Goal: Task Accomplishment & Management: Complete application form

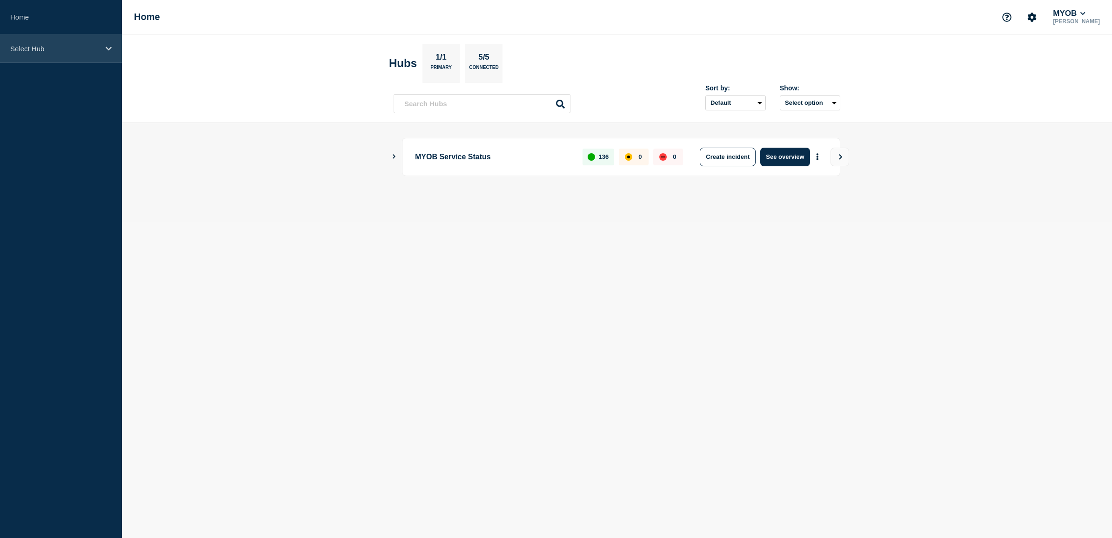
click at [94, 49] on p "Select Hub" at bounding box center [54, 49] width 89 height 8
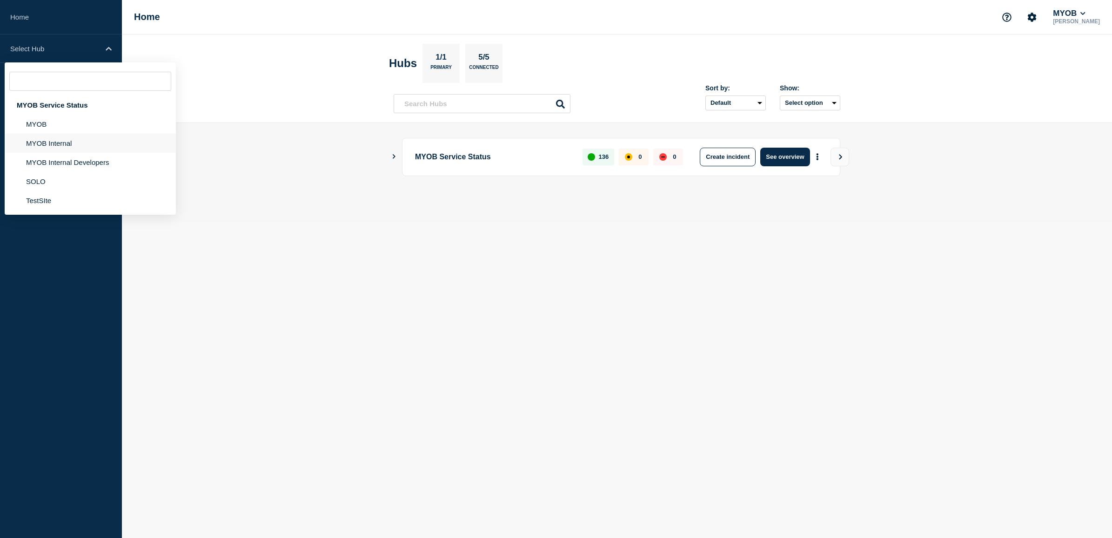
click at [77, 146] on li "MYOB Internal" at bounding box center [90, 143] width 171 height 19
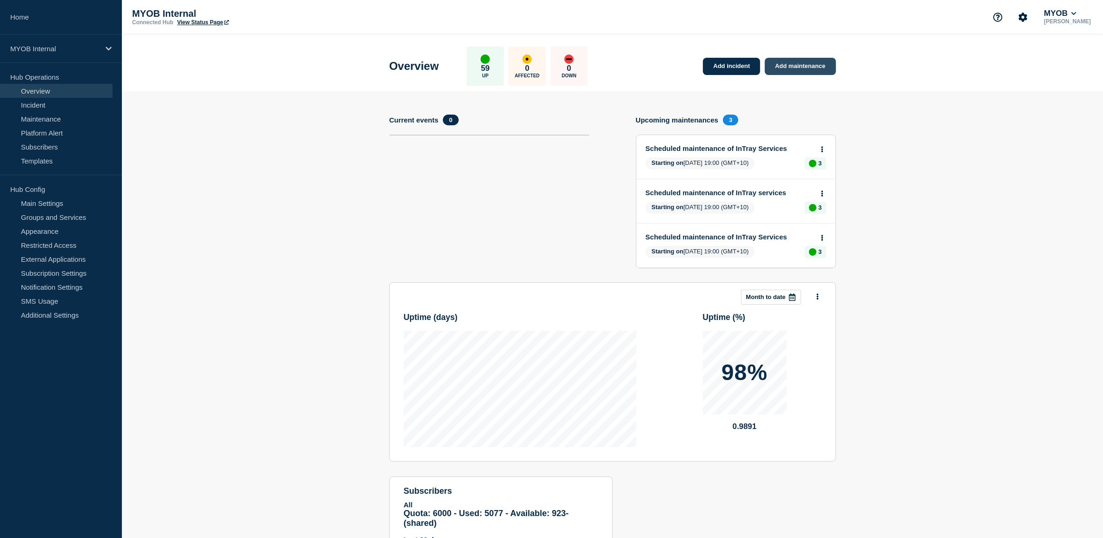
click at [809, 68] on link "Add maintenance" at bounding box center [800, 66] width 71 height 17
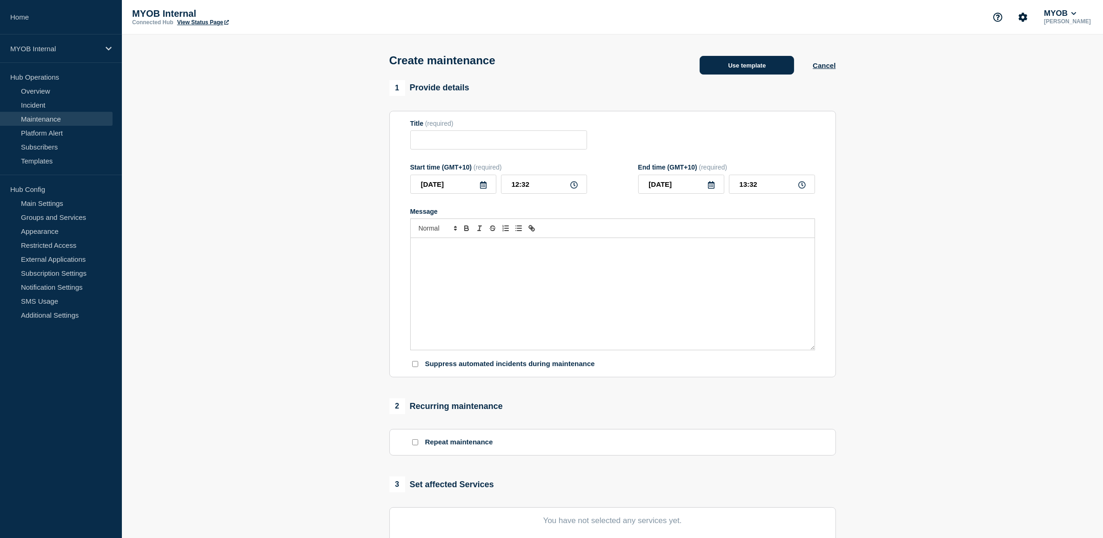
click at [760, 70] on button "Use template" at bounding box center [747, 65] width 94 height 19
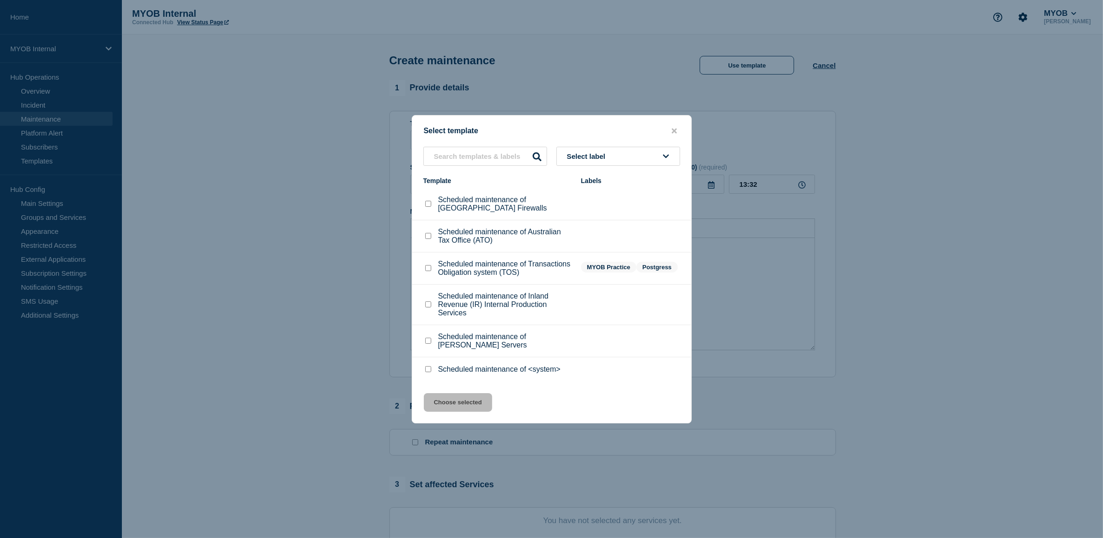
scroll to position [58, 0]
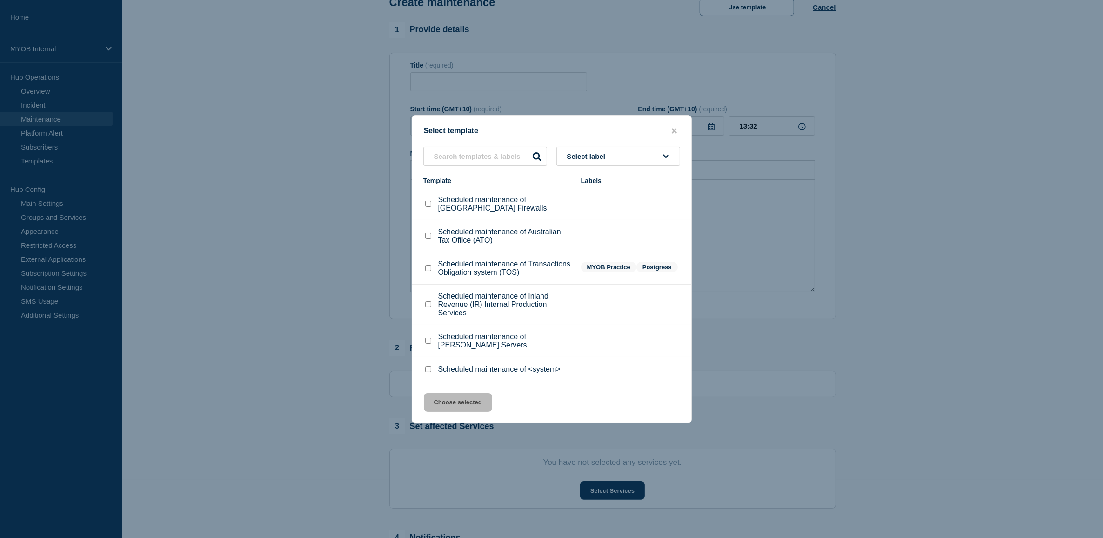
click at [430, 372] on input "Scheduled maintenance of <system> checkbox" at bounding box center [428, 369] width 6 height 6
checkbox input "true"
click at [459, 404] on button "Choose selected" at bounding box center [458, 402] width 68 height 19
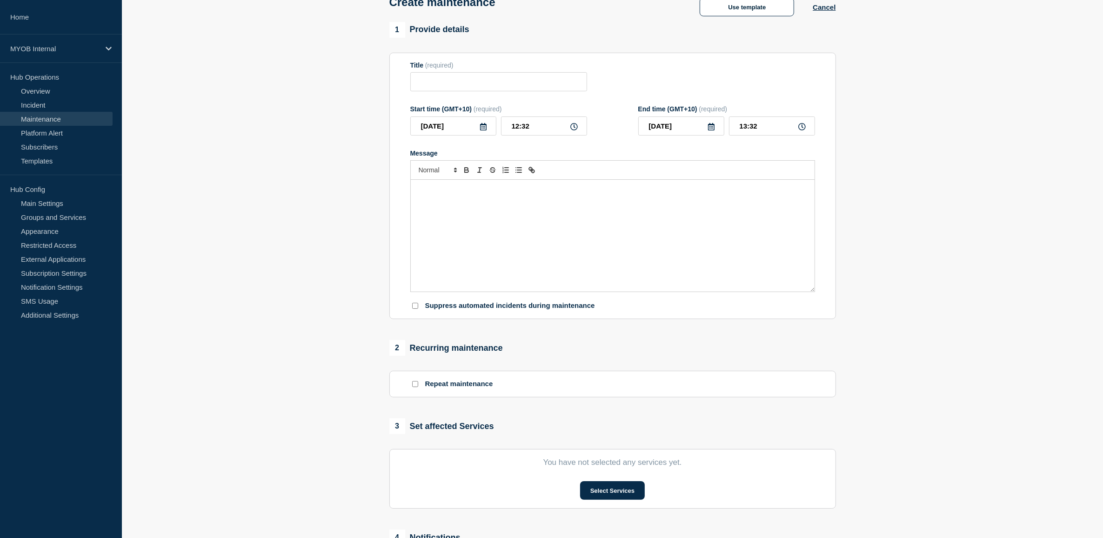
type input "Scheduled maintenance of <system>"
type input "14:32"
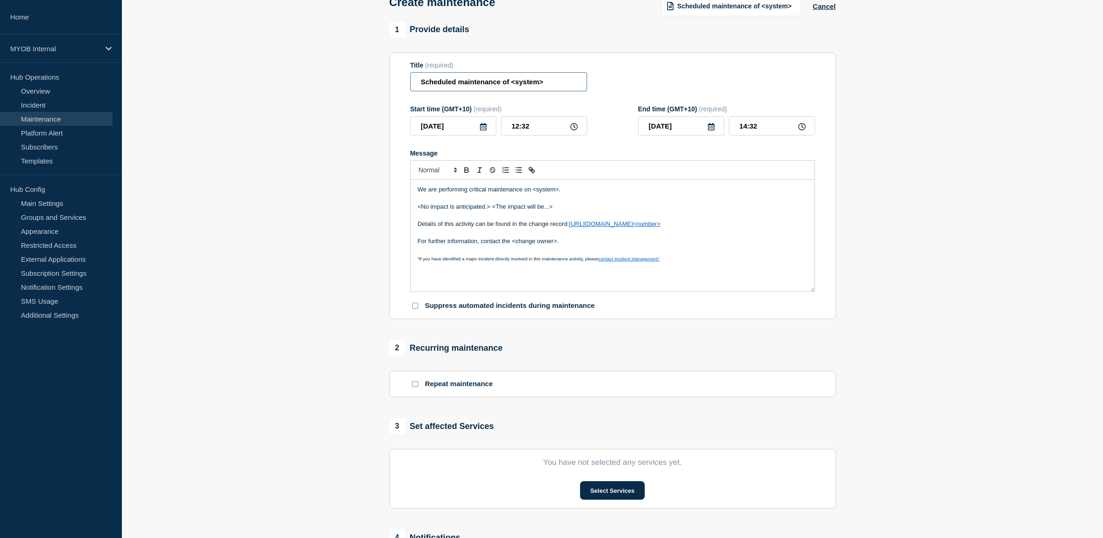
click at [566, 85] on input "Scheduled maintenance of <system>" at bounding box center [498, 81] width 177 height 19
type input "Scheduled maintenance of PAPI"
click at [572, 128] on icon at bounding box center [574, 126] width 7 height 7
click at [517, 126] on input "12:32" at bounding box center [544, 125] width 86 height 19
click at [518, 128] on input "12:32" at bounding box center [544, 125] width 86 height 19
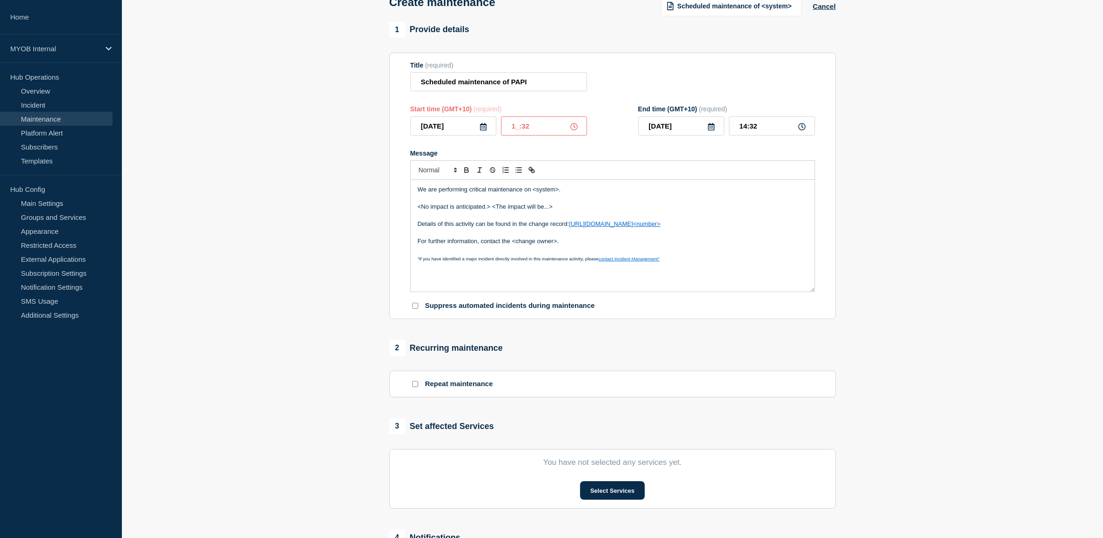
type input "19:32"
type input "21:32"
click at [539, 127] on input "19:32" at bounding box center [544, 125] width 86 height 19
type input "19:00"
type input "21:00"
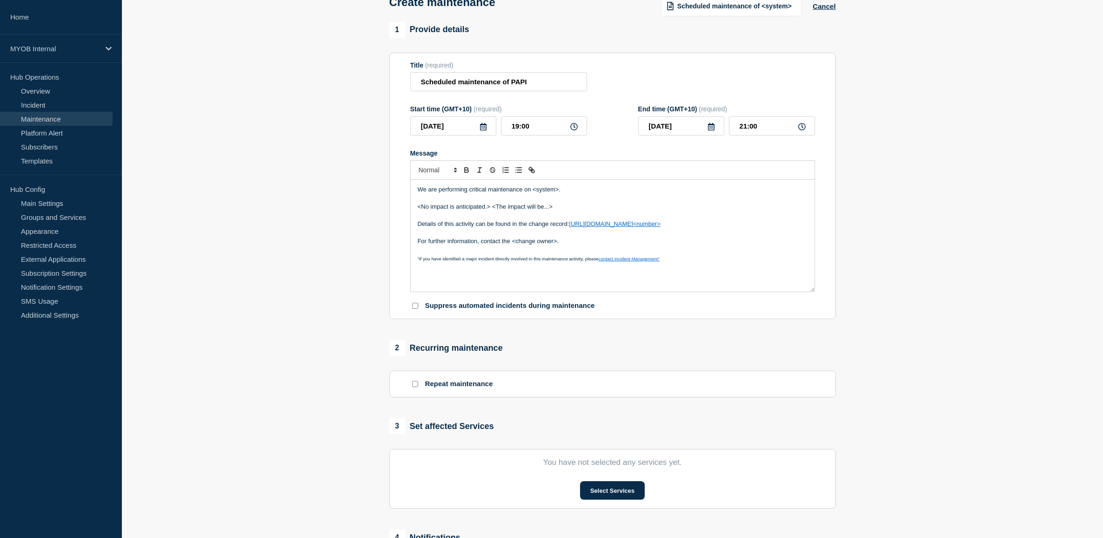
click at [592, 191] on p "We are performing critical maintenance on <system>." at bounding box center [613, 189] width 390 height 8
drag, startPoint x: 561, startPoint y: 208, endPoint x: 485, endPoint y: 207, distance: 76.3
click at [485, 207] on p "<No impact is anticipated.> <The impact will be...>" at bounding box center [613, 206] width 390 height 8
click at [419, 206] on p "<No impact is anticipated.> <The impact will be...>" at bounding box center [613, 206] width 390 height 8
click at [421, 208] on p "<No impact is anticipated.> <The impact will be...>" at bounding box center [613, 206] width 390 height 8
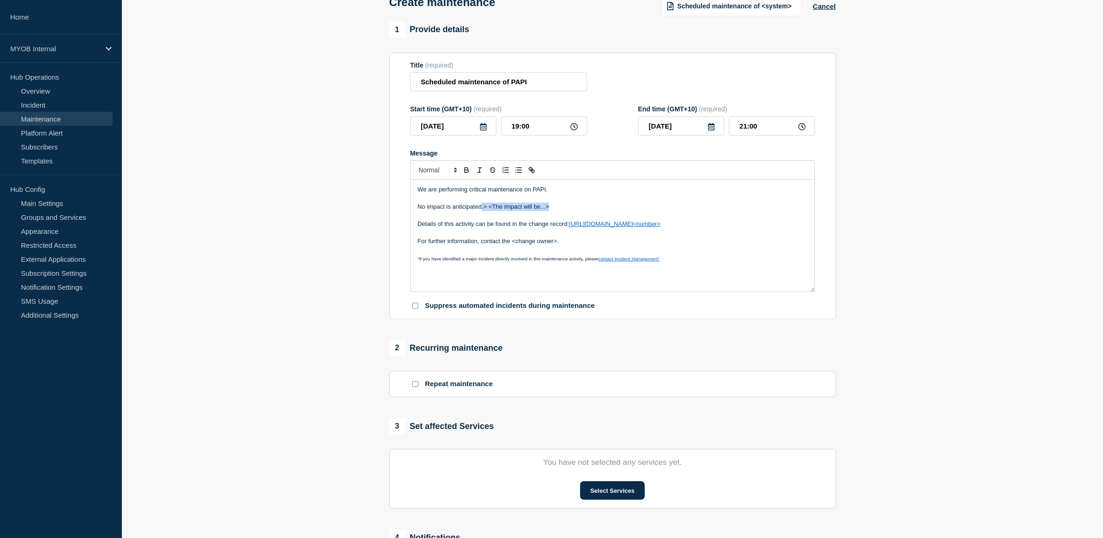
drag, startPoint x: 552, startPoint y: 210, endPoint x: 482, endPoint y: 209, distance: 70.3
click at [482, 209] on p "No impact is anticipated.> <The impact will be...>" at bounding box center [613, 206] width 390 height 8
drag, startPoint x: 574, startPoint y: 238, endPoint x: 522, endPoint y: 245, distance: 52.1
click at [518, 245] on div "We are performing critical maintenance on PAPI. No impact is anticipated during…" at bounding box center [613, 236] width 404 height 112
click at [584, 245] on p "For further information, contact the <change owner>." at bounding box center [613, 241] width 390 height 8
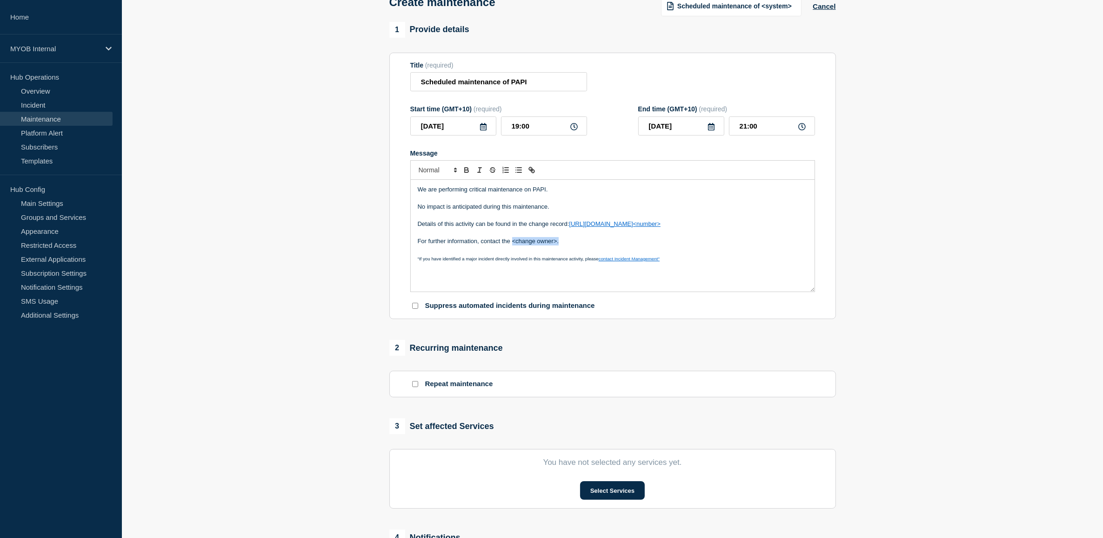
drag, startPoint x: 578, startPoint y: 244, endPoint x: 513, endPoint y: 245, distance: 65.2
click at [513, 245] on p "For further information, contact the <change owner>." at bounding box center [613, 241] width 390 height 8
drag, startPoint x: 512, startPoint y: 244, endPoint x: 503, endPoint y: 243, distance: 9.4
click at [503, 243] on p "For further information, contact the [PERSON_NAME]" at bounding box center [613, 241] width 390 height 8
click at [742, 252] on p "Message" at bounding box center [613, 249] width 390 height 8
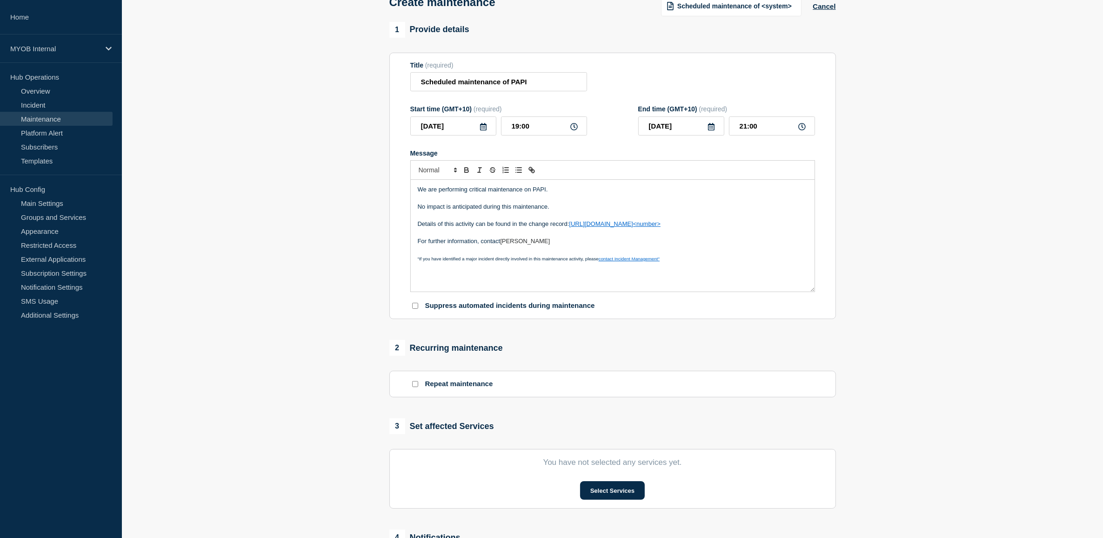
click at [683, 262] on p ""If you have identified a major incident directly involved in this maintenance …" at bounding box center [613, 258] width 390 height 8
drag, startPoint x: 578, startPoint y: 243, endPoint x: 393, endPoint y: 187, distance: 193.2
click at [393, 187] on section "Title (required) Scheduled maintenance of PAPI Start time (GMT+10) (required) […" at bounding box center [613, 186] width 447 height 267
copy div "We are performing critical maintenance on PAPI. No impact is anticipated during…"
click at [755, 228] on p "Details of this activity can be found in the change record: [URL][DOMAIN_NAME]<…" at bounding box center [613, 224] width 390 height 8
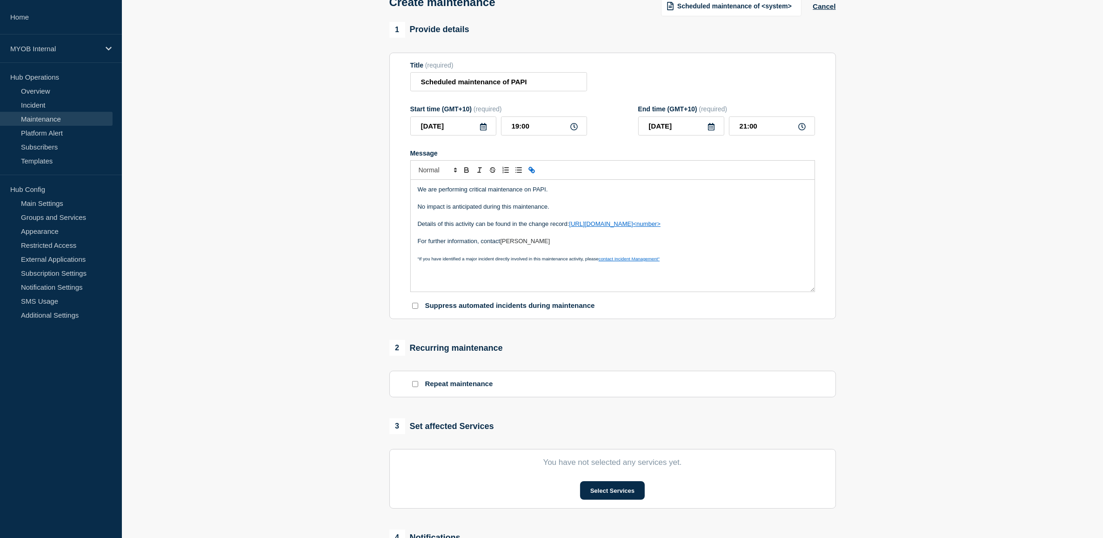
drag, startPoint x: 755, startPoint y: 229, endPoint x: 569, endPoint y: 228, distance: 186.6
click at [569, 228] on p "Details of this activity can be found in the change record: [URL][DOMAIN_NAME]<…" at bounding box center [613, 224] width 390 height 8
click at [698, 261] on p ""If you have identified a major incident directly involved in this maintenance …" at bounding box center [613, 258] width 390 height 8
click at [647, 248] on p "Message" at bounding box center [613, 249] width 390 height 8
drag, startPoint x: 715, startPoint y: 222, endPoint x: 571, endPoint y: 225, distance: 143.8
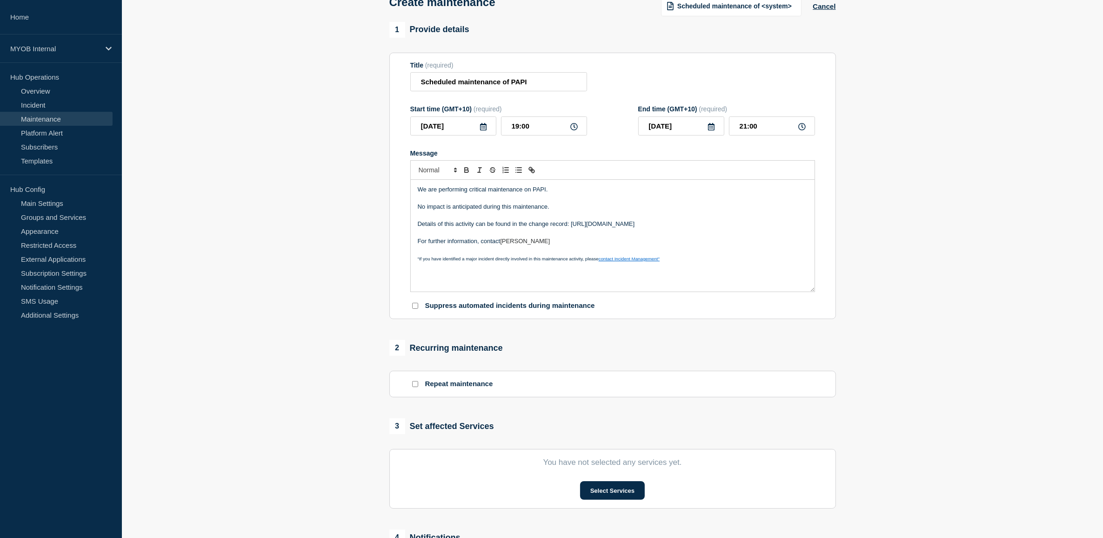
click at [571, 225] on p "Details of this activity can be found in the change record: [URL][DOMAIN_NAME]" at bounding box center [613, 224] width 390 height 8
click at [534, 171] on icon "Toggle link" at bounding box center [532, 170] width 8 height 8
type input "[URL][DOMAIN_NAME]"
click at [699, 243] on link at bounding box center [691, 239] width 21 height 7
click at [738, 266] on div "We are performing critical maintenance on PAPI. No impact is anticipated during…" at bounding box center [613, 236] width 404 height 112
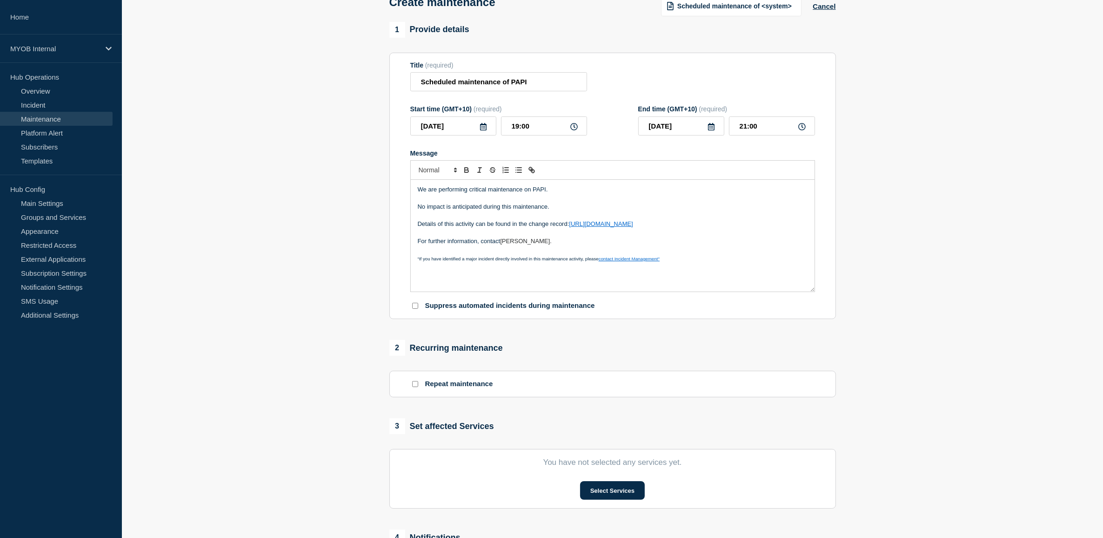
click at [686, 343] on div "2 Recurring maintenance" at bounding box center [613, 348] width 447 height 16
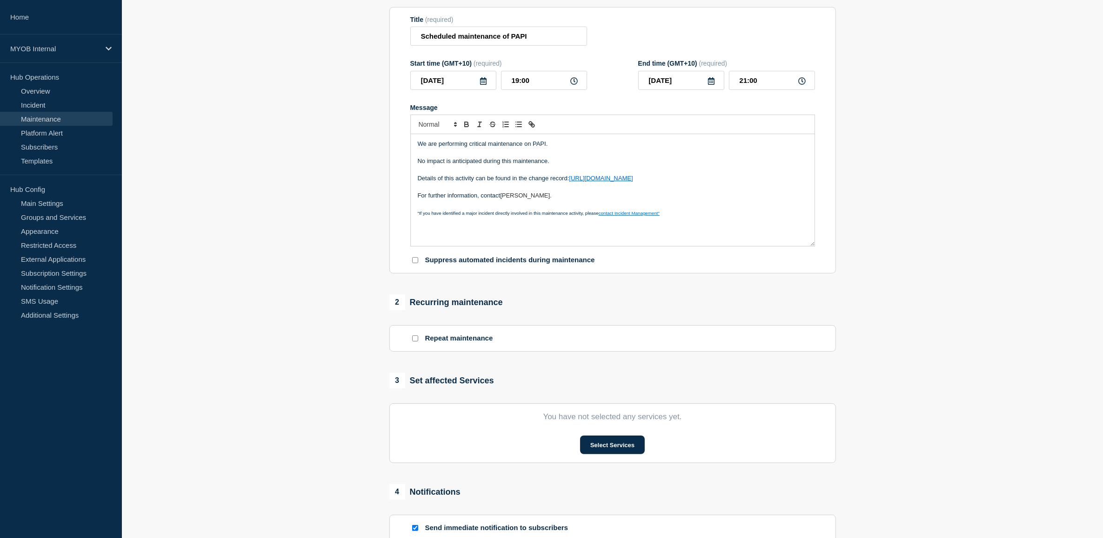
scroll to position [175, 0]
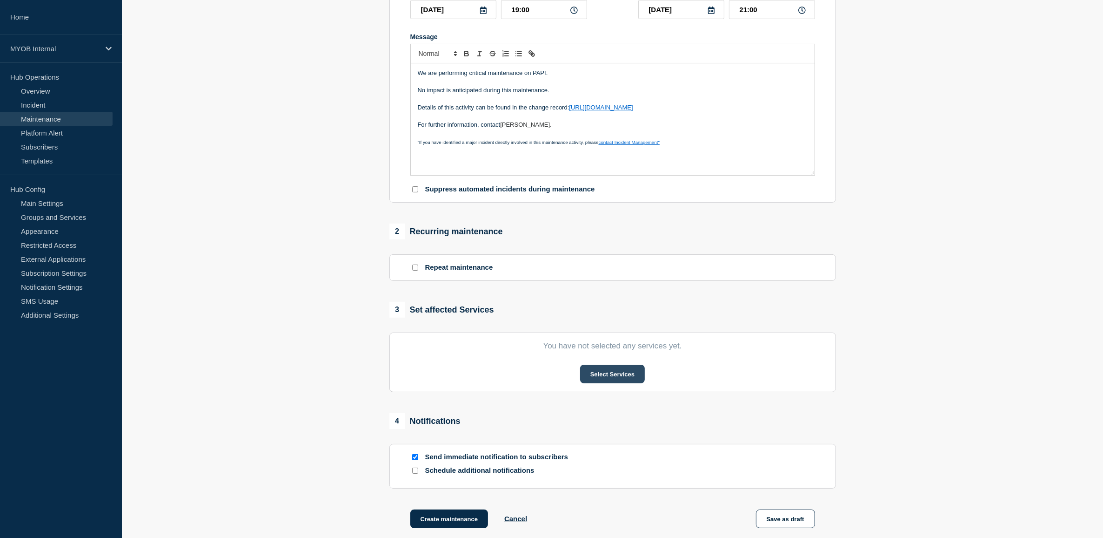
click at [641, 382] on button "Select Services" at bounding box center [612, 373] width 65 height 19
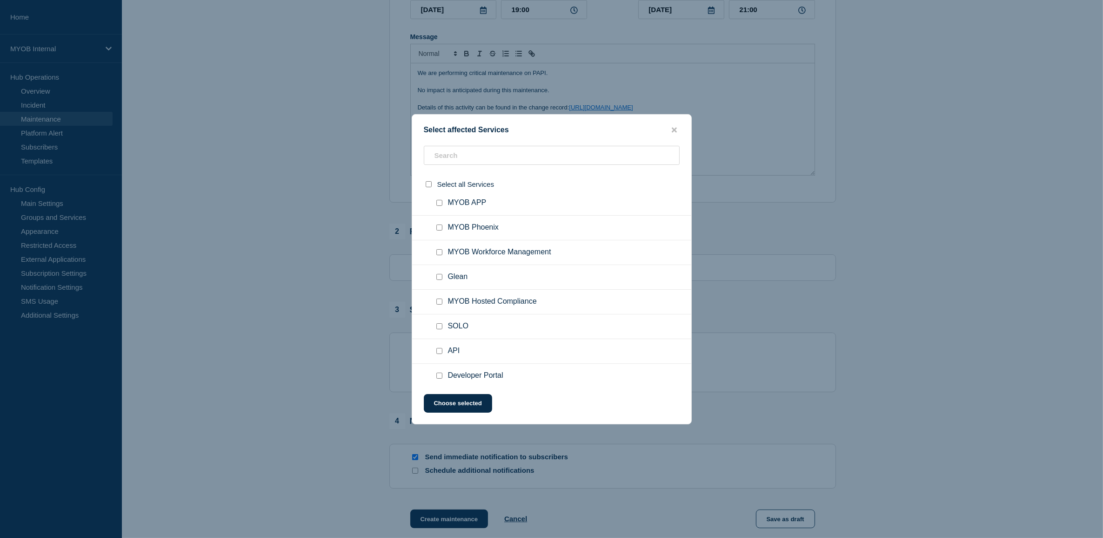
scroll to position [582, 0]
click at [437, 269] on input "SOLO checkbox" at bounding box center [440, 268] width 6 height 6
checkbox input "true"
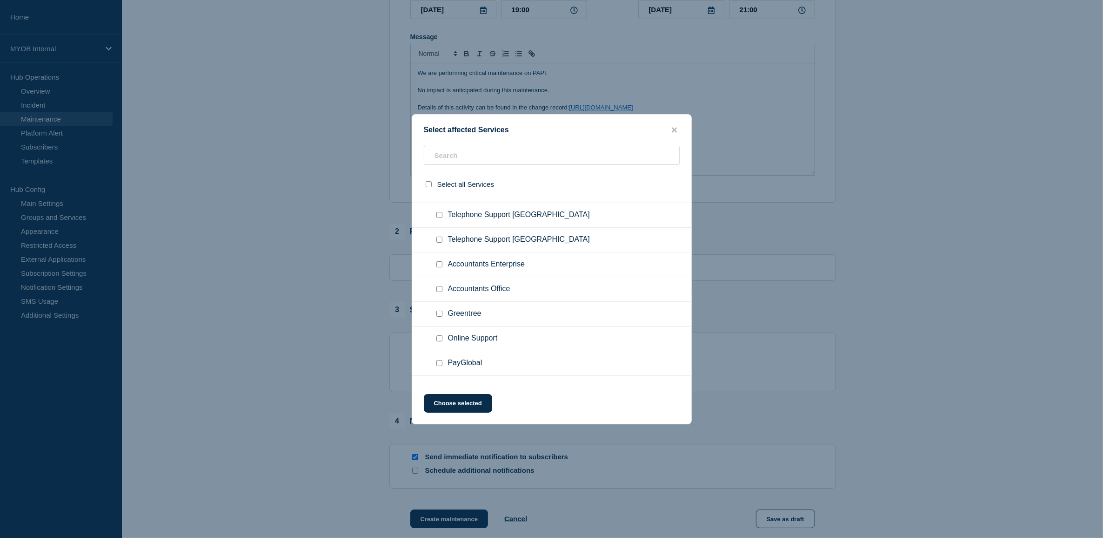
scroll to position [989, 0]
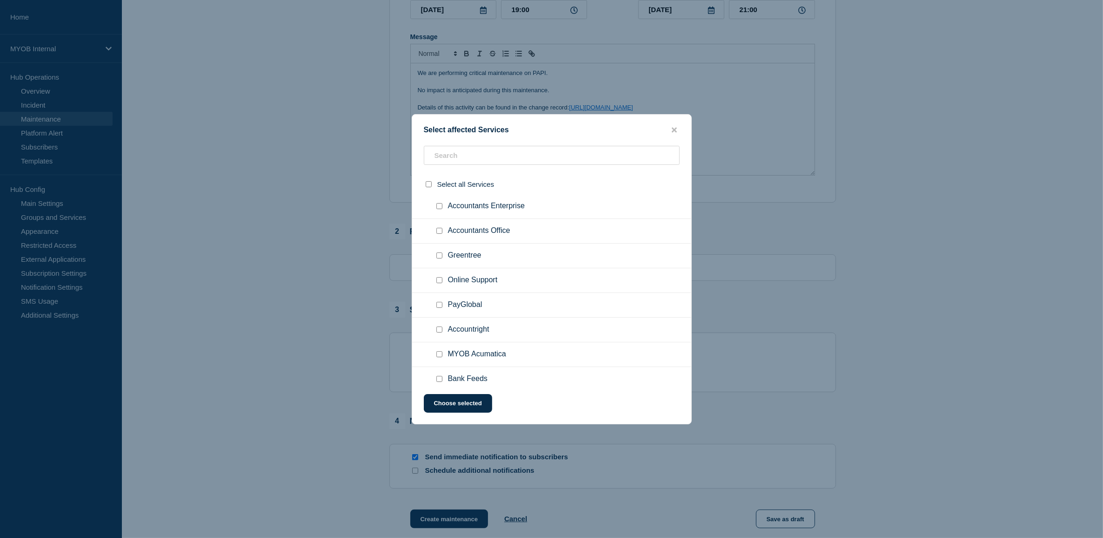
click at [438, 331] on input "Accountright checkbox" at bounding box center [440, 329] width 6 height 6
checkbox input "true"
click at [437, 289] on input "MYOB Business checkbox" at bounding box center [440, 287] width 6 height 6
checkbox input "true"
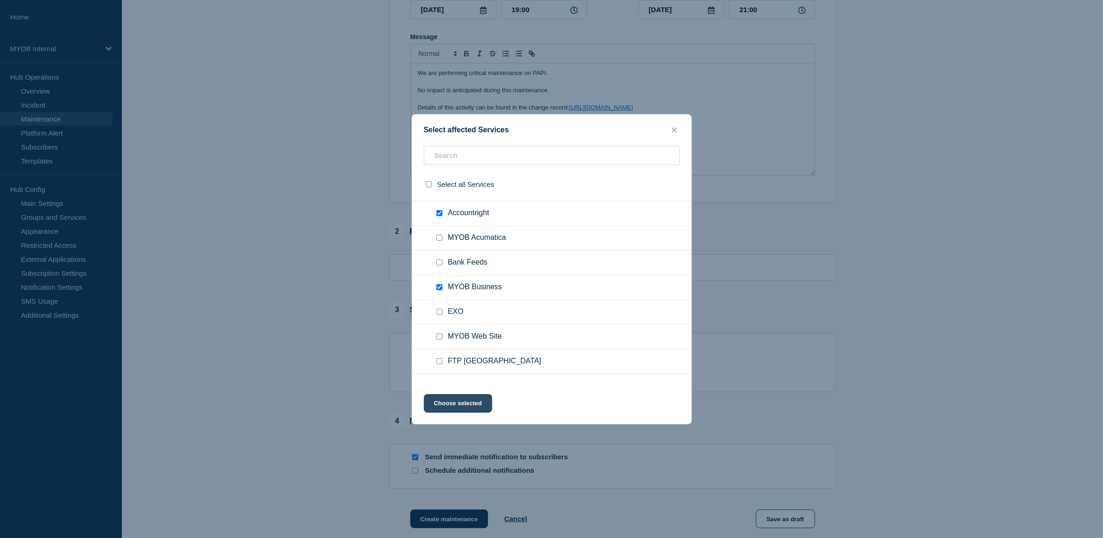
click at [467, 406] on button "Choose selected" at bounding box center [458, 403] width 68 height 19
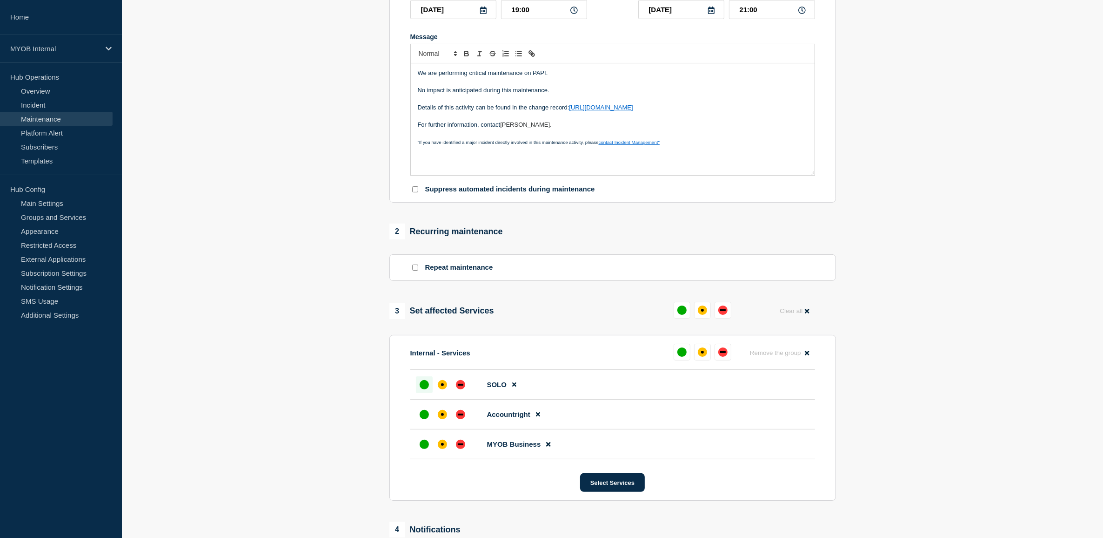
click at [423, 388] on div "up" at bounding box center [424, 384] width 9 height 9
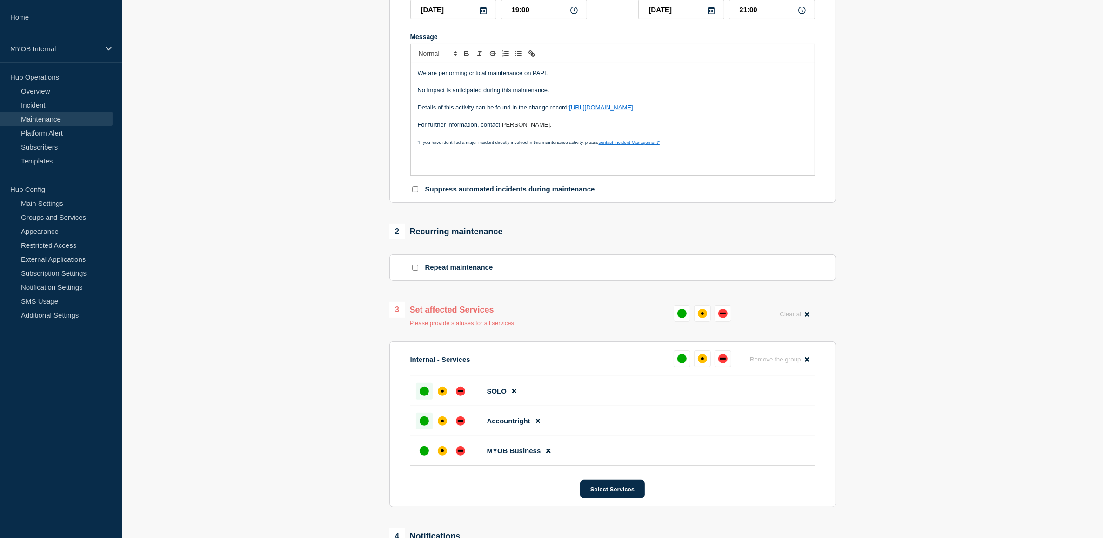
click at [424, 423] on div "up" at bounding box center [424, 420] width 9 height 9
click at [425, 450] on div "up" at bounding box center [424, 450] width 9 height 9
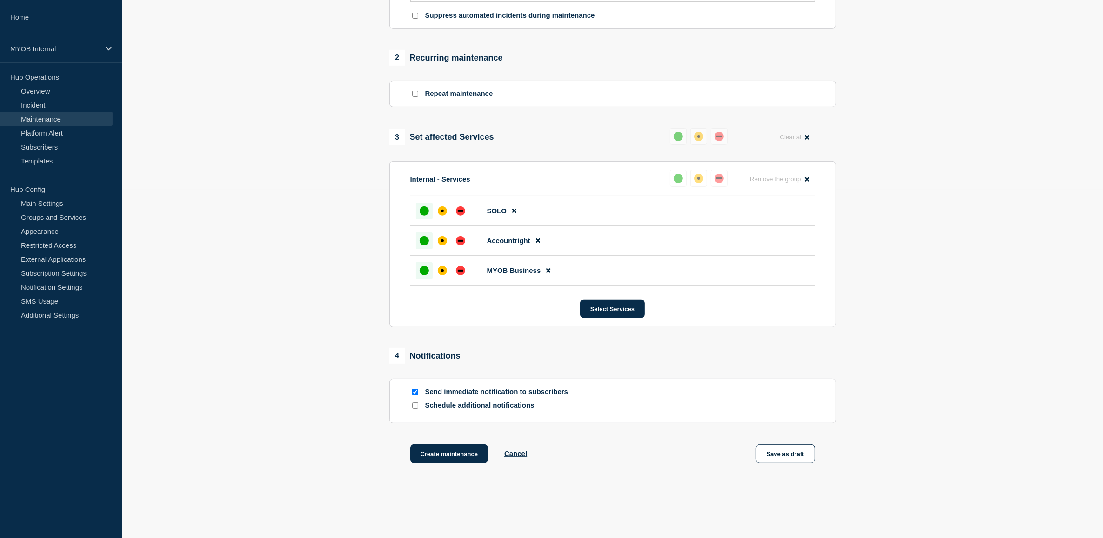
scroll to position [349, 0]
click at [417, 407] on input "Schedule additional notifications" at bounding box center [415, 404] width 6 height 6
checkbox input "true"
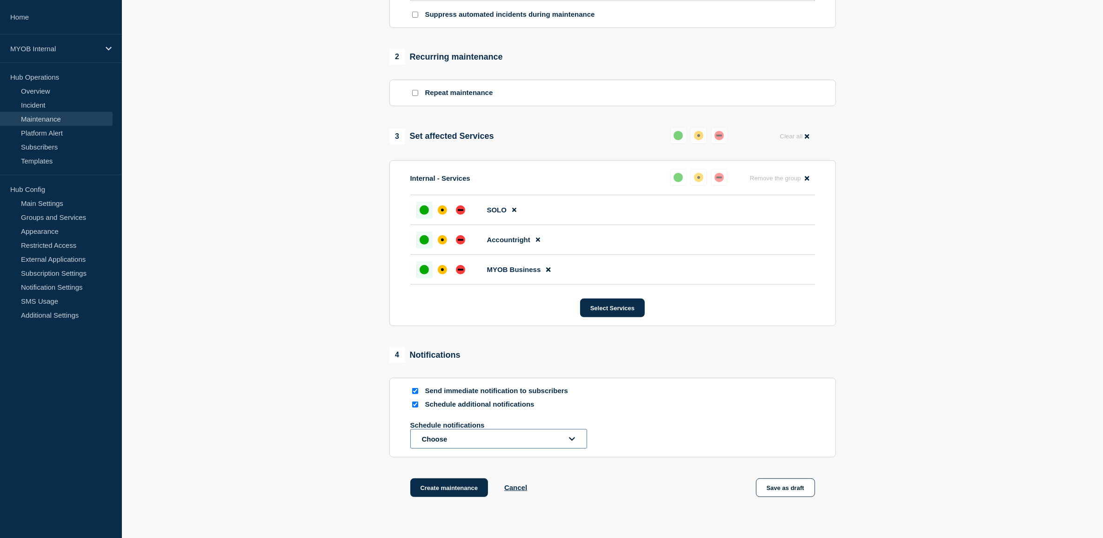
click at [485, 439] on button "Choose" at bounding box center [498, 439] width 177 height 20
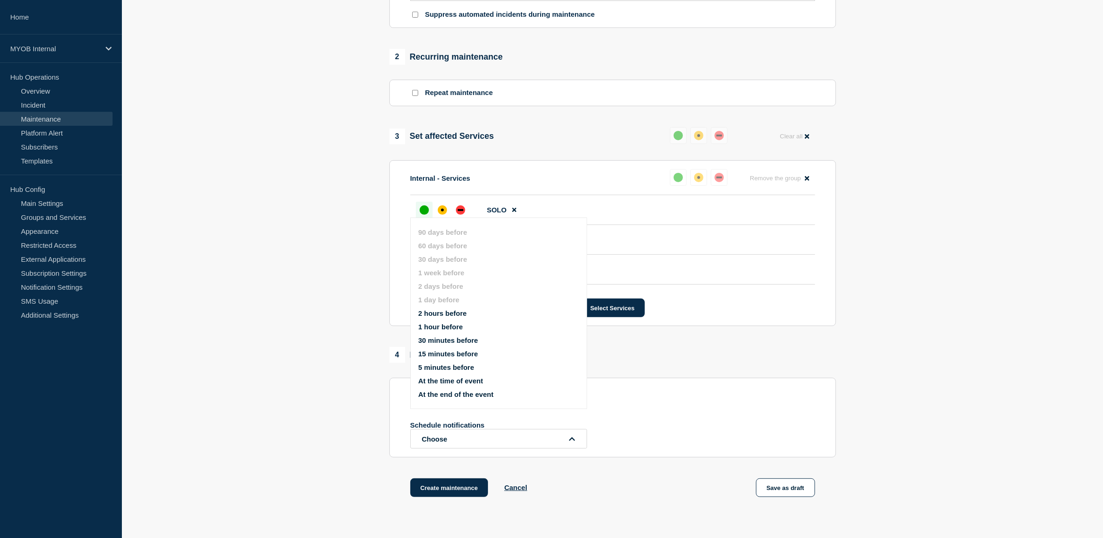
click at [475, 315] on li "2 hours before" at bounding box center [506, 313] width 177 height 8
click at [457, 313] on button "2 hours before" at bounding box center [442, 313] width 48 height 8
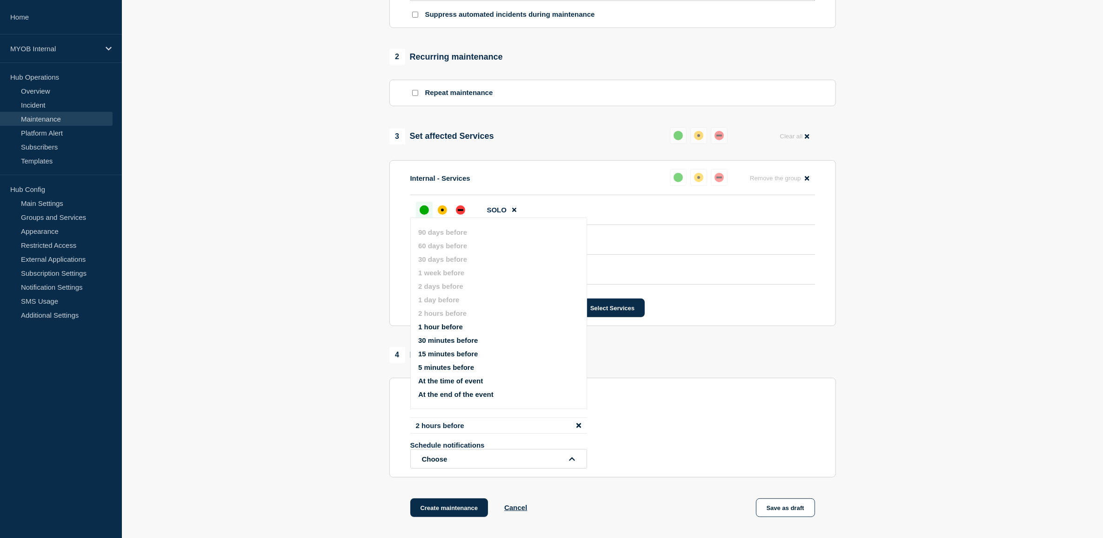
click at [628, 385] on section "Send immediate notification to subscribers Schedule additional notifications 2 …" at bounding box center [613, 427] width 447 height 100
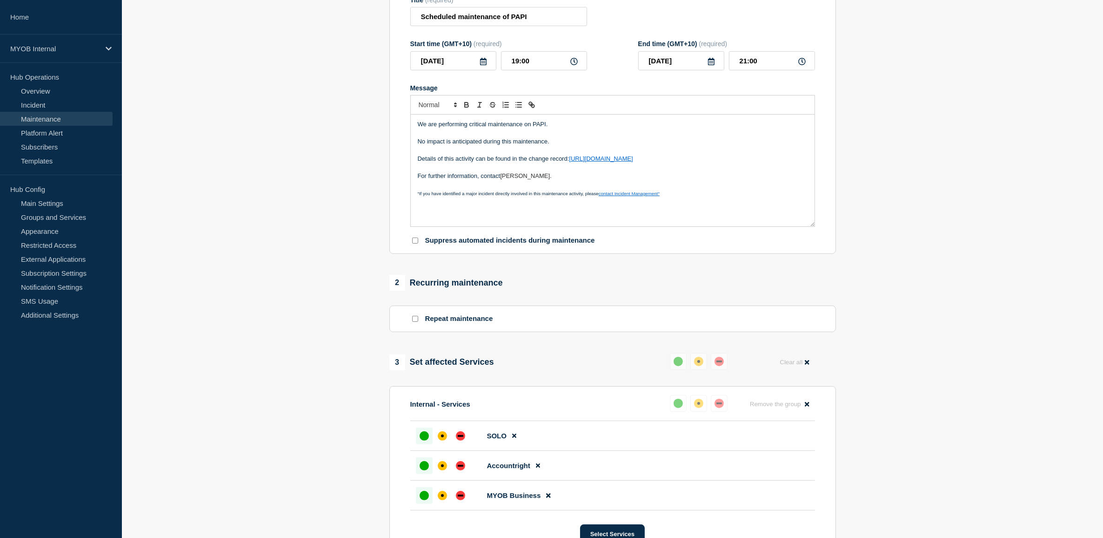
scroll to position [116, 0]
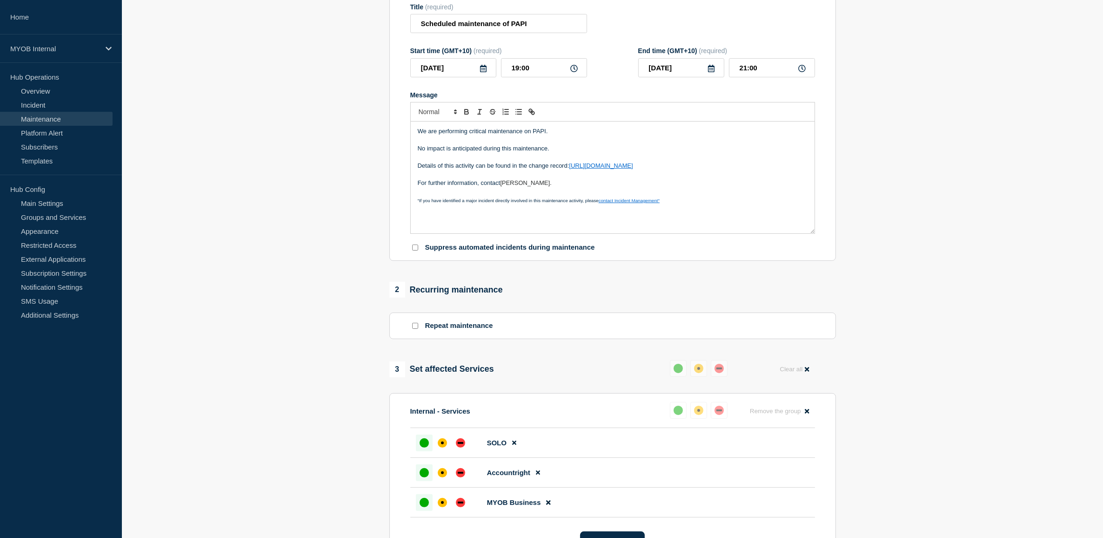
drag, startPoint x: 583, startPoint y: 186, endPoint x: 405, endPoint y: 133, distance: 185.7
click at [405, 133] on section "Title (required) Scheduled maintenance of PAPI Start time (GMT+10) (required) […" at bounding box center [613, 127] width 447 height 267
copy div "We are performing critical maintenance on PAPI. No impact is anticipated during…"
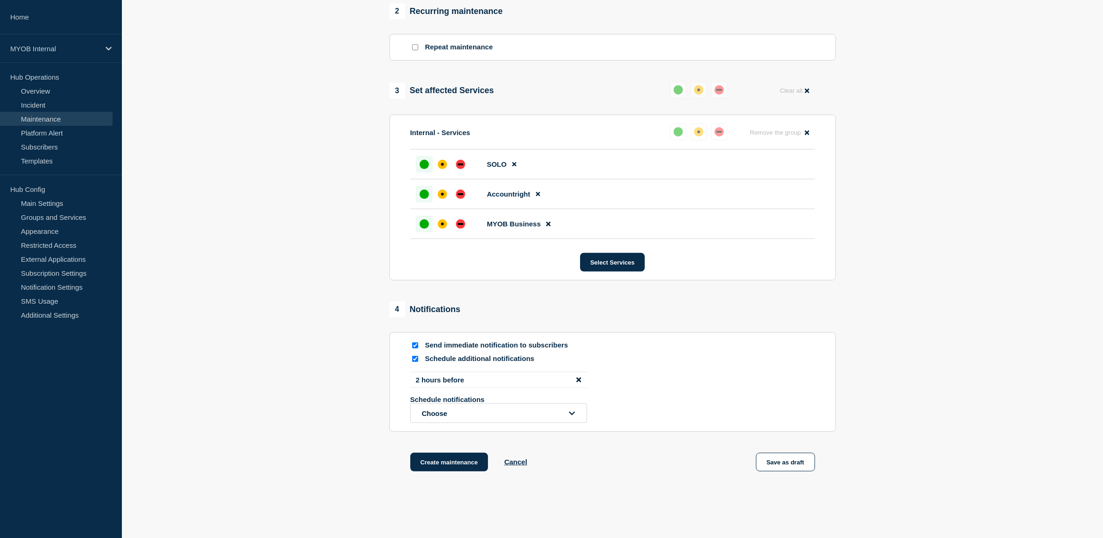
scroll to position [440, 0]
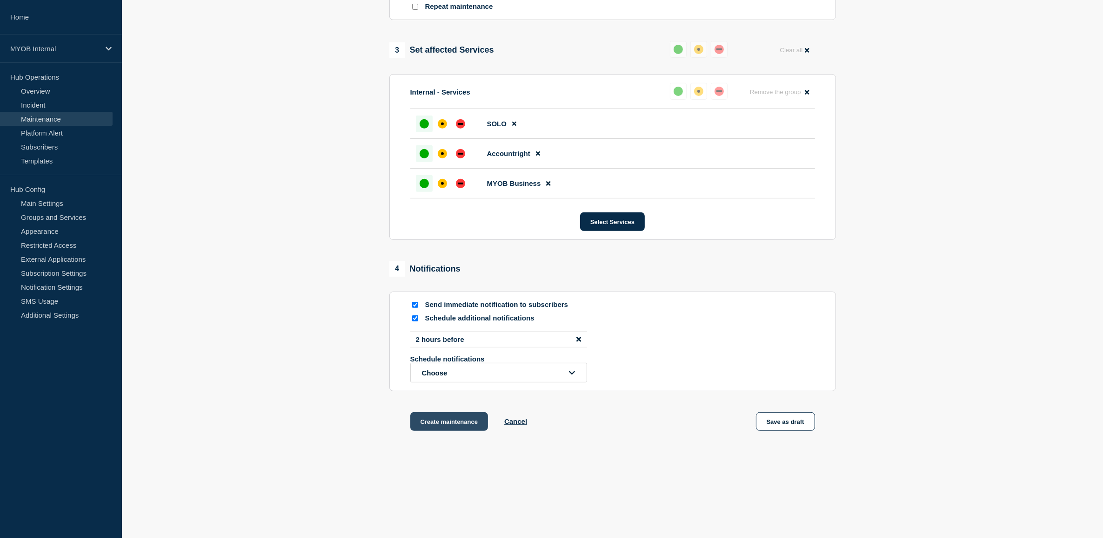
click at [447, 422] on button "Create maintenance" at bounding box center [449, 421] width 78 height 19
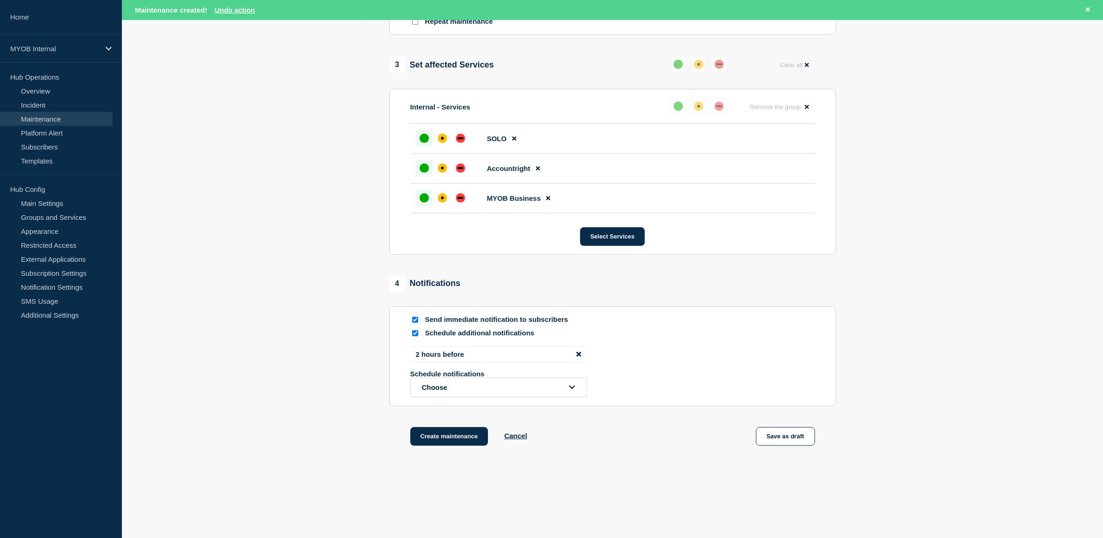
scroll to position [460, 0]
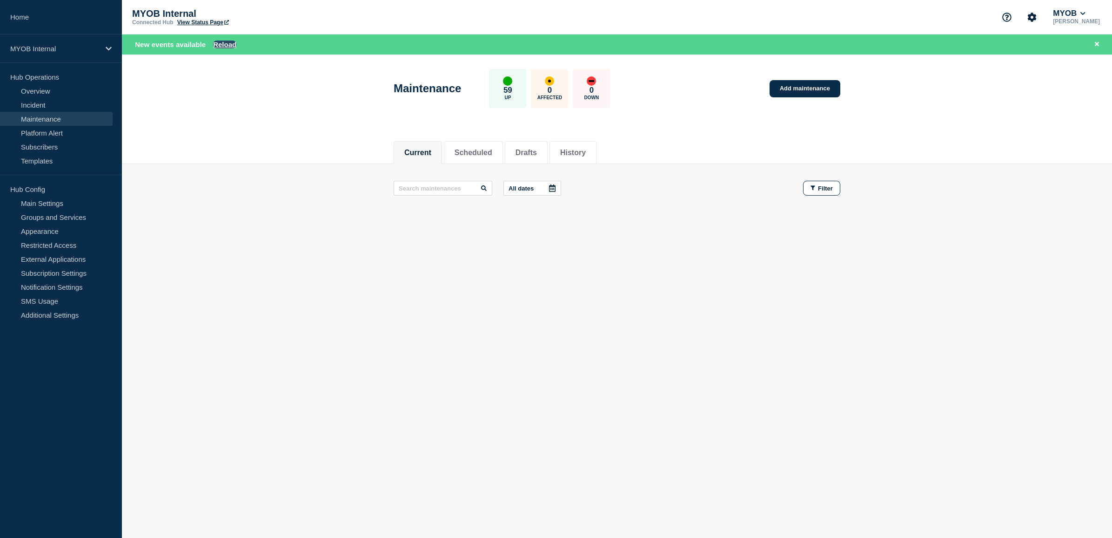
click at [225, 43] on button "Reload" at bounding box center [224, 44] width 23 height 8
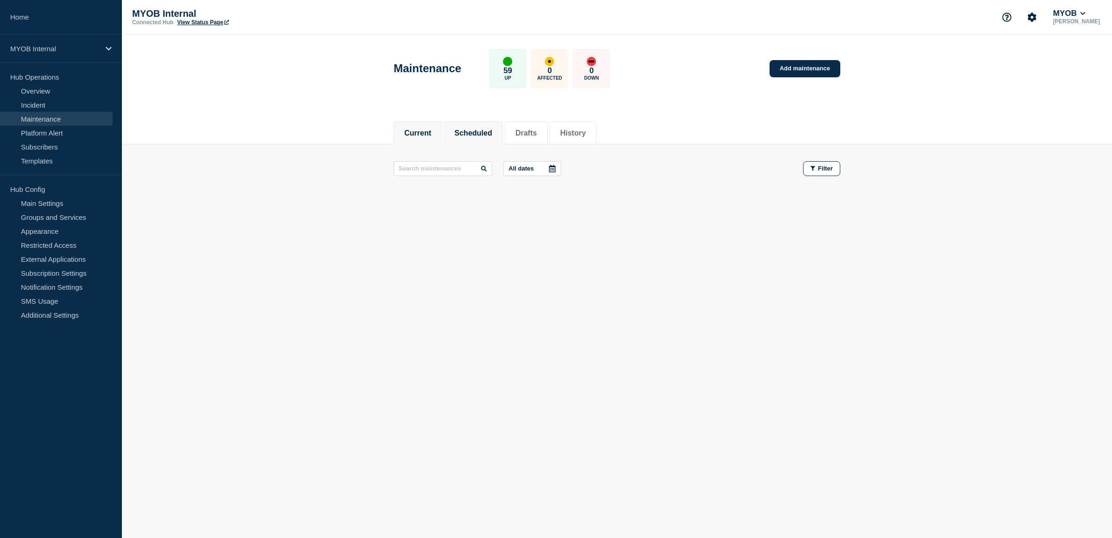
click at [485, 131] on button "Scheduled" at bounding box center [474, 133] width 38 height 8
